Goal: Task Accomplishment & Management: Complete application form

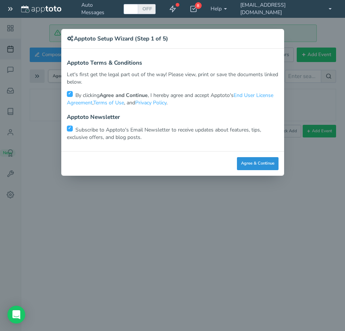
click at [256, 159] on button "Agree & Continue" at bounding box center [258, 163] width 42 height 13
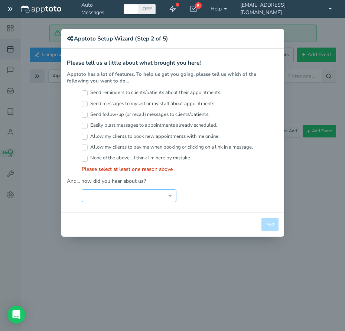
click at [140, 196] on select "Search Engine (Google, Yahoo, Bing, etc.) Search Engine Advertisement Blog Post…" at bounding box center [129, 196] width 95 height 13
select select "string:Other"
click at [82, 190] on select "Search Engine (Google, Yahoo, Bing, etc.) Search Engine Advertisement Blog Post…" at bounding box center [129, 196] width 95 height 13
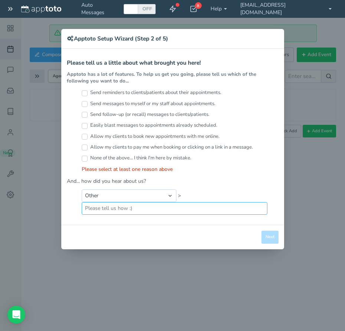
click at [149, 206] on input "text" at bounding box center [175, 208] width 186 height 13
click at [268, 238] on div "Close Logout Cancel Back Saving! Save Done Next Agree & Continue" at bounding box center [172, 237] width 223 height 25
click at [164, 210] on input "x" at bounding box center [175, 208] width 186 height 13
type input "xxx"
click at [85, 157] on input "None of the above... I think I'm here by mistake." at bounding box center [85, 159] width 6 height 6
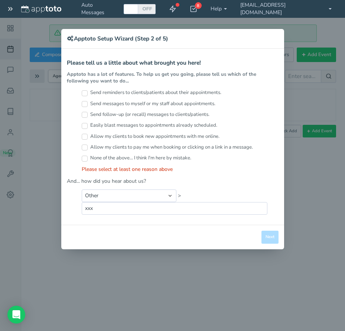
checkbox input "true"
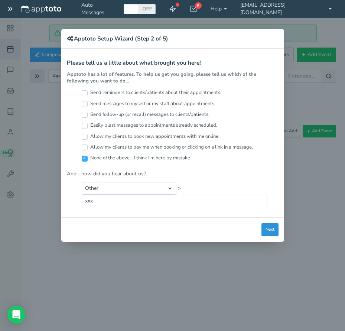
click at [269, 230] on button "Next" at bounding box center [270, 229] width 17 height 13
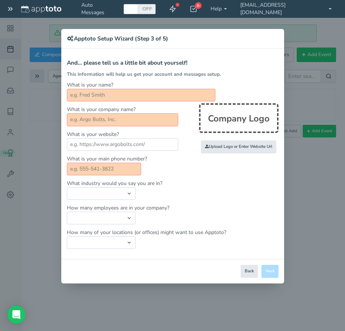
click at [121, 95] on input "text" at bounding box center [141, 95] width 149 height 13
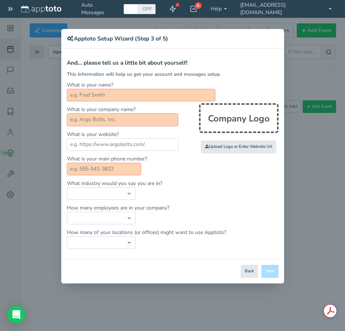
click at [280, 34] on div "× Apptoto Setup Wizard (Step 3 of 5)" at bounding box center [172, 39] width 223 height 20
click at [251, 272] on button "Back" at bounding box center [249, 271] width 17 height 13
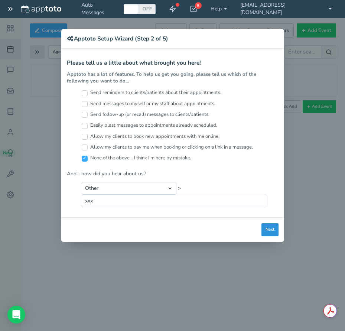
click at [272, 226] on button "Next" at bounding box center [270, 229] width 17 height 13
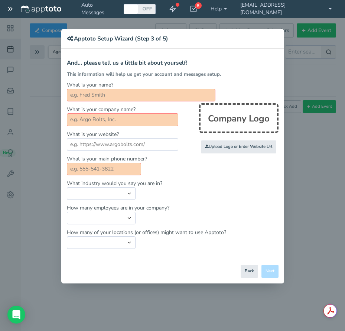
click at [248, 14] on div "× Apptoto Setup Wizard (Step 3 of 5) Apptoto Terms & Conditions Let's first get…" at bounding box center [172, 165] width 345 height 331
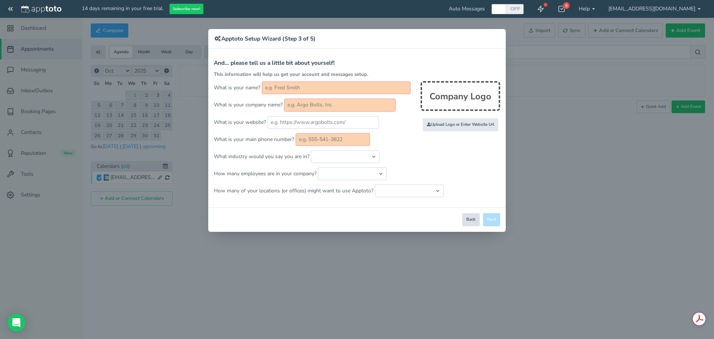
click at [345, 222] on button "Back" at bounding box center [470, 219] width 17 height 13
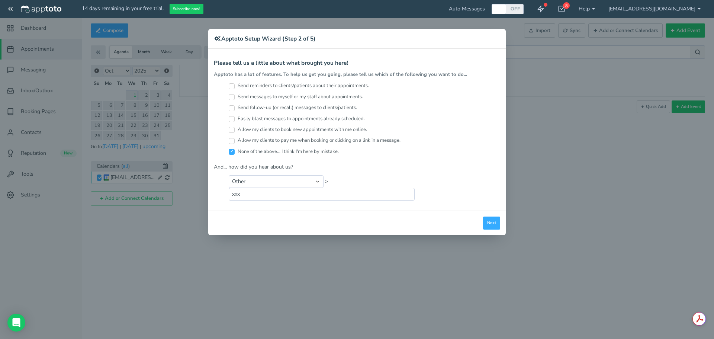
click at [244, 152] on label "None of the above... I think I'm here by mistake." at bounding box center [284, 151] width 110 height 7
click at [235, 152] on input "None of the above... I think I'm here by mistake." at bounding box center [232, 152] width 6 height 6
checkbox input "false"
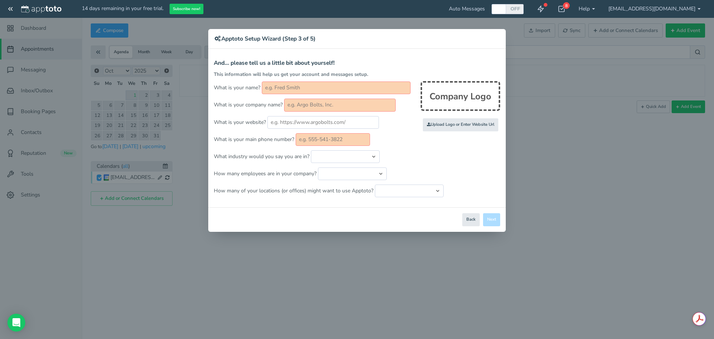
drag, startPoint x: 387, startPoint y: 81, endPoint x: -132, endPoint y: 68, distance: 519.1
click at [0, 68] on html "14 days remaining in your free trial. Subscribe now! Auto Messages OFF ON 8 Get…" at bounding box center [357, 169] width 714 height 339
